Goal: Task Accomplishment & Management: Use online tool/utility

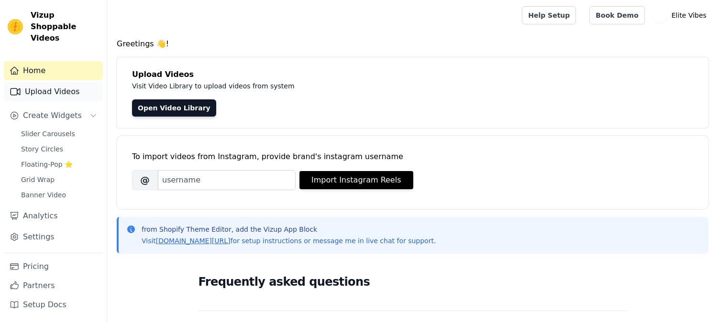
click at [27, 82] on link "Upload Videos" at bounding box center [53, 91] width 99 height 19
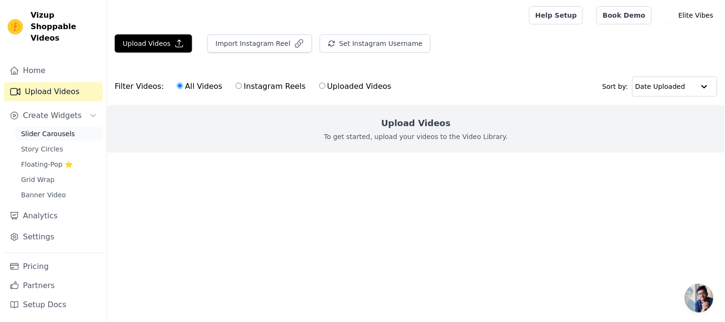
click at [59, 129] on span "Slider Carousels" at bounding box center [48, 134] width 54 height 10
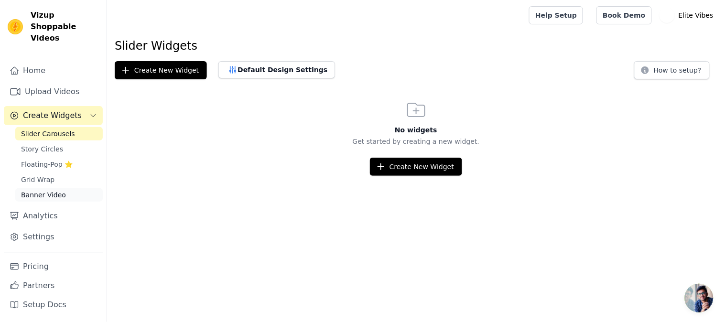
click at [36, 188] on link "Banner Video" at bounding box center [59, 194] width 88 height 13
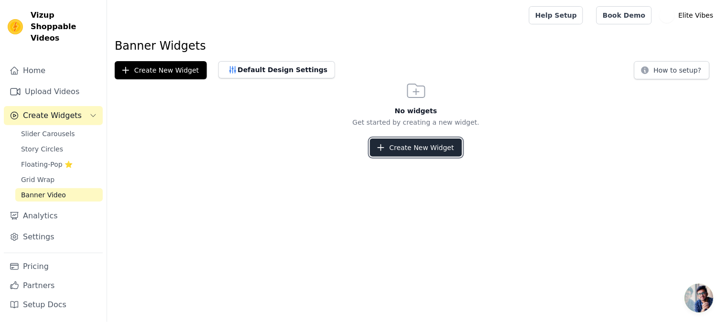
click at [407, 147] on button "Create New Widget" at bounding box center [416, 148] width 92 height 18
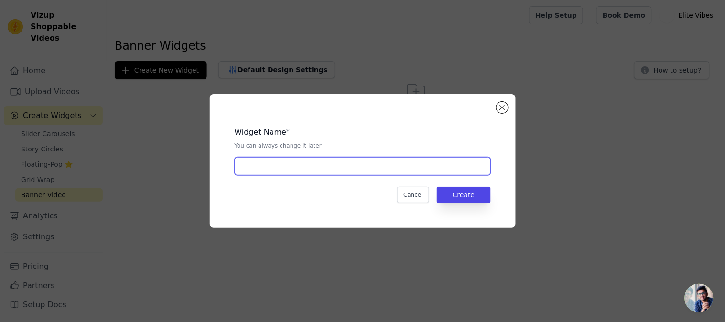
click at [336, 174] on input "text" at bounding box center [363, 166] width 256 height 18
type input "e"
type input "banner"
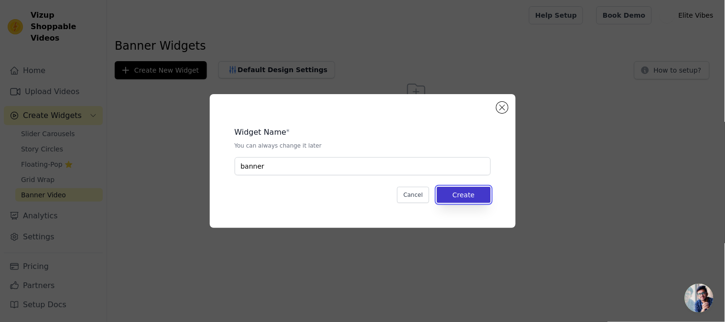
drag, startPoint x: 471, startPoint y: 203, endPoint x: 467, endPoint y: 193, distance: 10.3
click at [471, 198] on button "Create" at bounding box center [464, 195] width 54 height 16
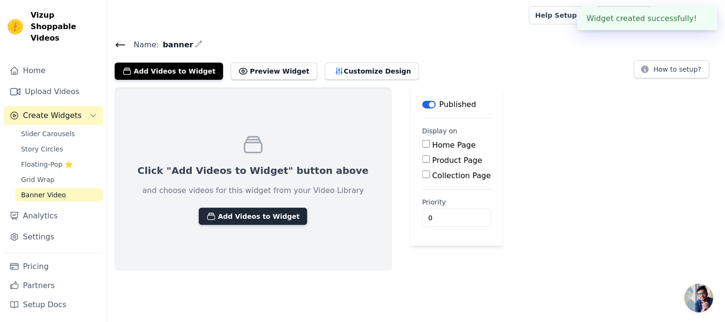
click at [219, 217] on button "Add Videos to Widget" at bounding box center [253, 216] width 109 height 17
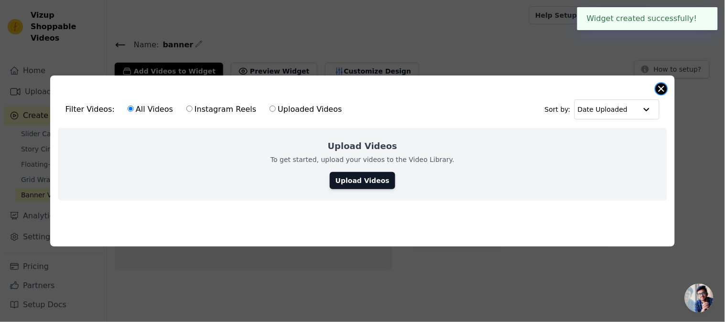
click at [668, 86] on div "Filter Videos: All Videos Instagram Reels Uploaded Videos Sort by: Date Uploade…" at bounding box center [363, 161] width 626 height 171
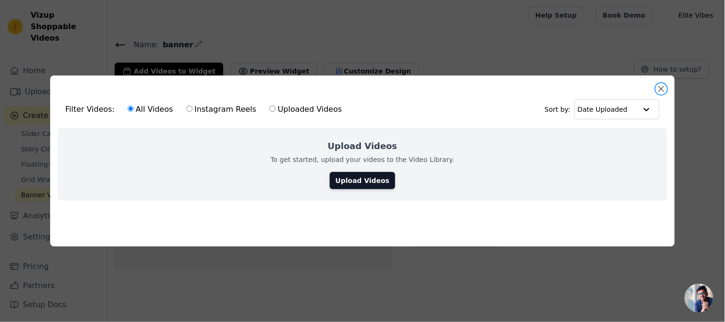
click at [662, 87] on button "Close modal" at bounding box center [661, 88] width 11 height 11
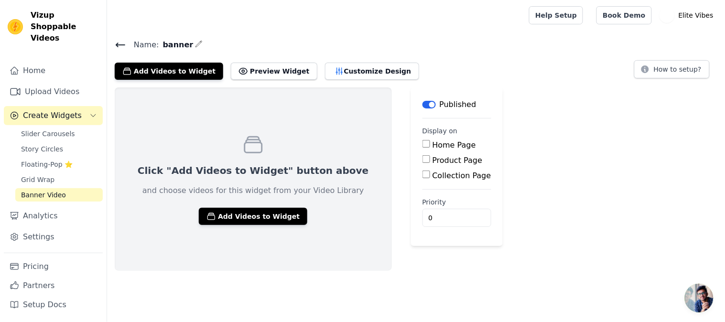
click at [433, 143] on label "Home Page" at bounding box center [455, 145] width 44 height 9
click at [423, 143] on input "Home Page" at bounding box center [427, 144] width 8 height 8
checkbox input "true"
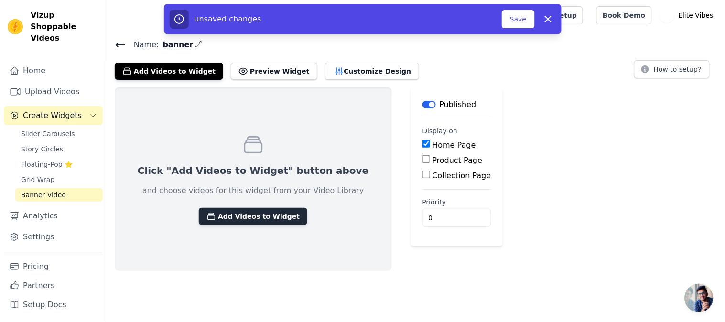
click at [232, 218] on button "Add Videos to Widget" at bounding box center [253, 216] width 109 height 17
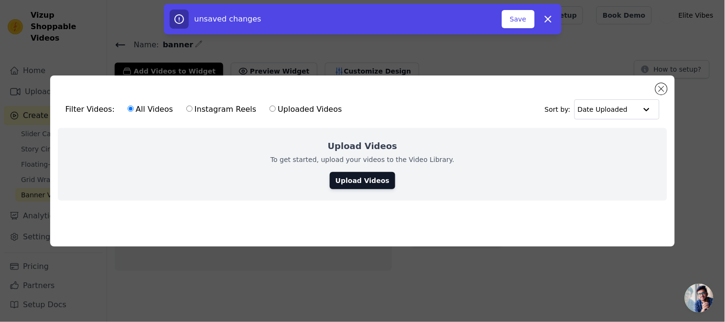
click at [180, 101] on div "All Videos Instagram Reels Uploaded Videos" at bounding box center [234, 110] width 225 height 22
click at [354, 187] on div "Upload Videos To get started, upload your videos to the Video Library. Upload V…" at bounding box center [363, 164] width 610 height 73
click at [356, 173] on link "Upload Videos" at bounding box center [363, 180] width 66 height 17
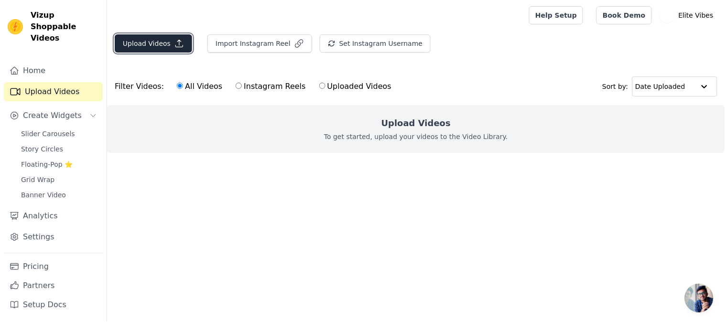
click at [155, 48] on button "Upload Videos" at bounding box center [153, 43] width 77 height 18
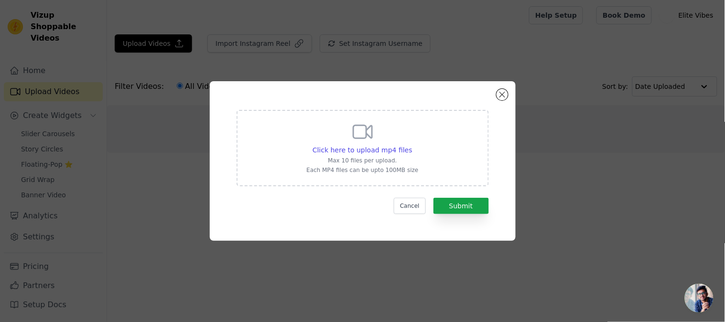
click at [351, 141] on icon at bounding box center [362, 132] width 23 height 23
click at [412, 145] on input "Click here to upload mp4 files Max 10 files per upload. Each MP4 files can be u…" at bounding box center [412, 145] width 0 height 0
type input "C:\fakepath\PinDown.io_@pintiefenbacherlehmann_1758824375.mp4"
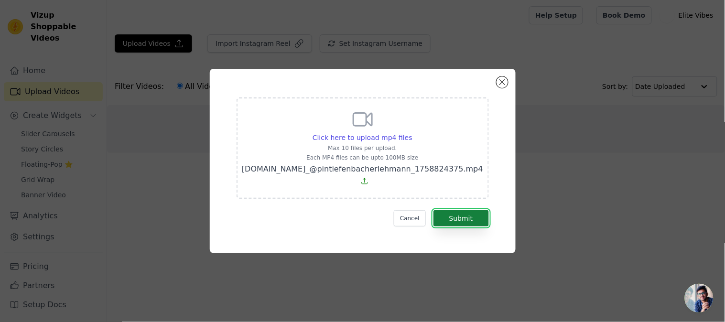
click at [472, 217] on button "Submit" at bounding box center [461, 218] width 55 height 16
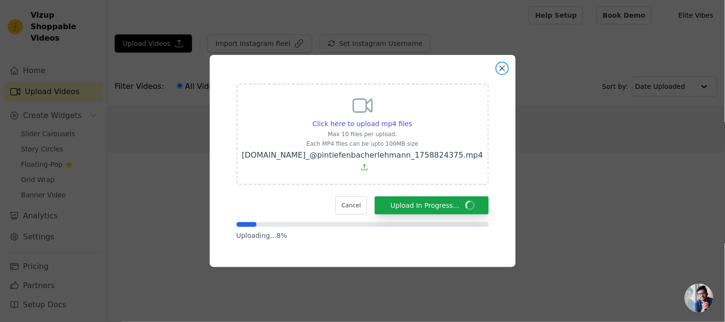
click at [501, 74] on button "Close modal" at bounding box center [502, 68] width 11 height 11
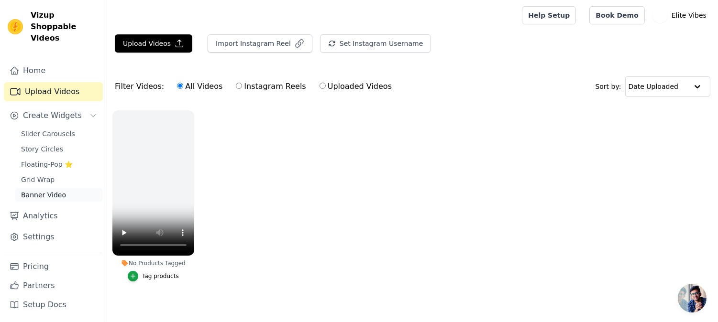
click at [52, 176] on div "Slider Carousels Story Circles Floating-Pop ⭐ Grid Wrap Banner Video" at bounding box center [59, 164] width 88 height 75
click at [55, 190] on span "Banner Video" at bounding box center [43, 195] width 45 height 10
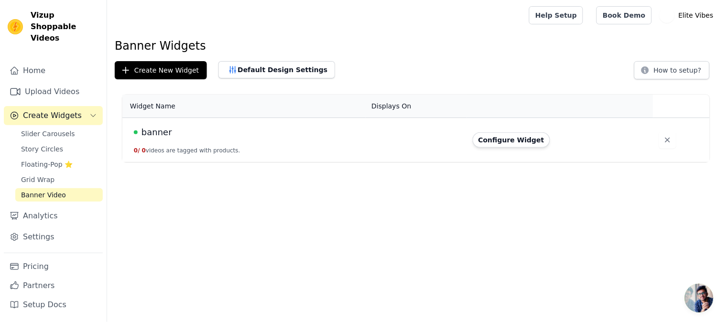
drag, startPoint x: 263, startPoint y: 150, endPoint x: 310, endPoint y: 143, distance: 47.3
click at [263, 150] on td "banner 0 / 0 videos are tagged with products." at bounding box center [243, 140] width 243 height 44
click at [521, 150] on td "Configure Widget" at bounding box center [560, 140] width 187 height 44
click at [499, 142] on button "Configure Widget" at bounding box center [511, 139] width 77 height 15
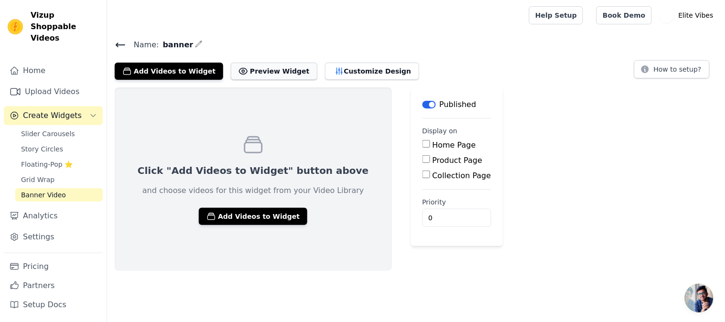
click at [245, 73] on button "Preview Widget" at bounding box center [274, 71] width 86 height 17
